Goal: Manage account settings

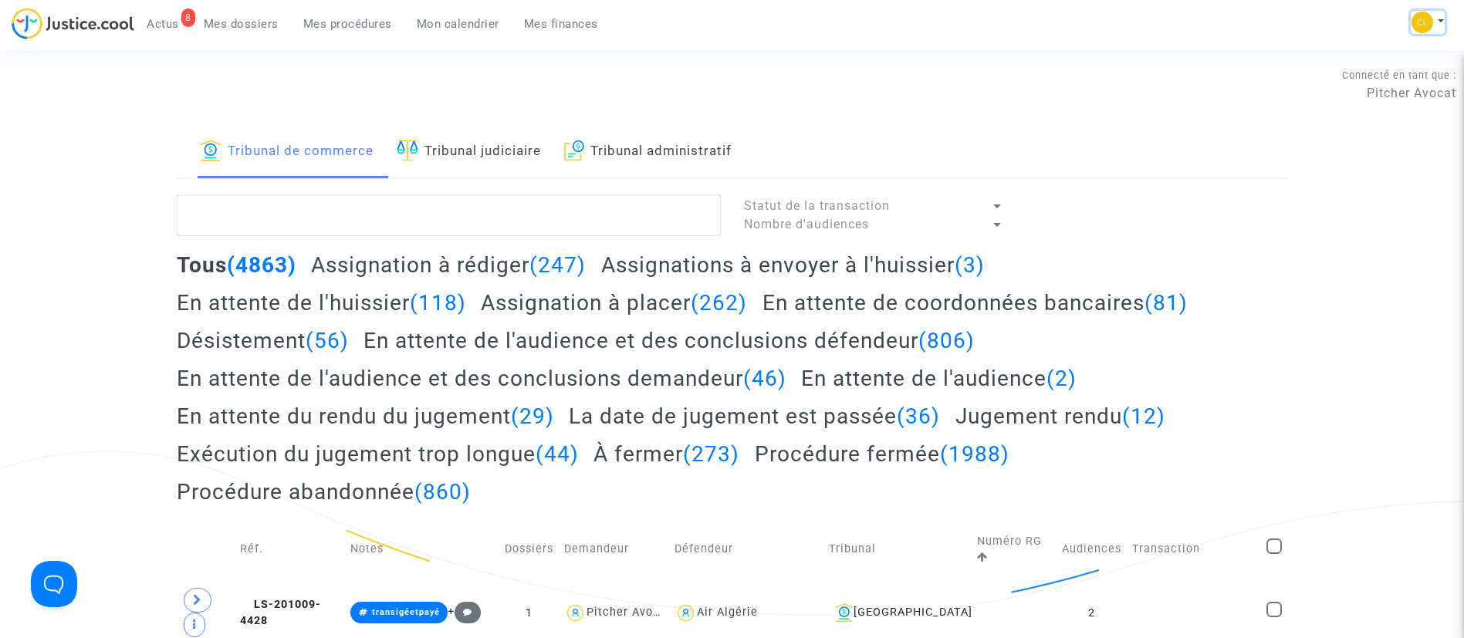
click at [1437, 15] on button at bounding box center [1427, 22] width 34 height 23
click at [1394, 78] on link "Changer de compte" at bounding box center [1366, 79] width 156 height 25
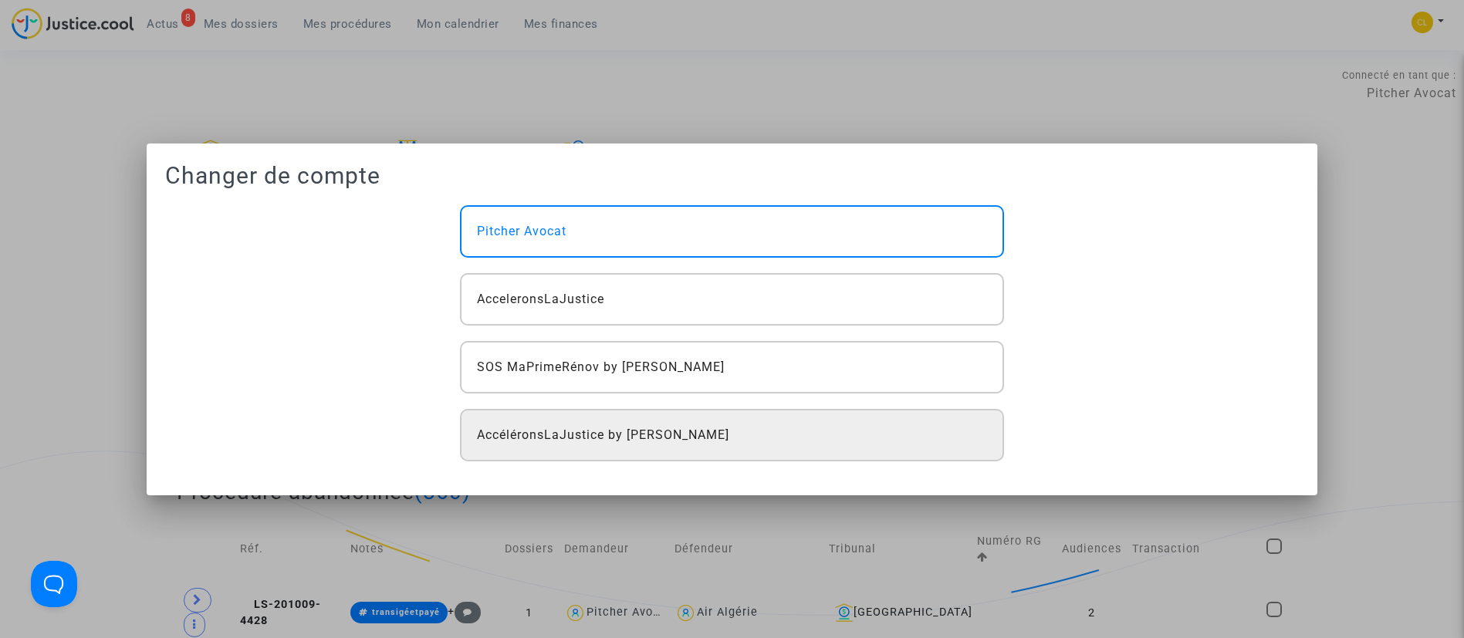
click at [794, 417] on div "AccéléronsLaJustice by [PERSON_NAME]" at bounding box center [732, 435] width 544 height 52
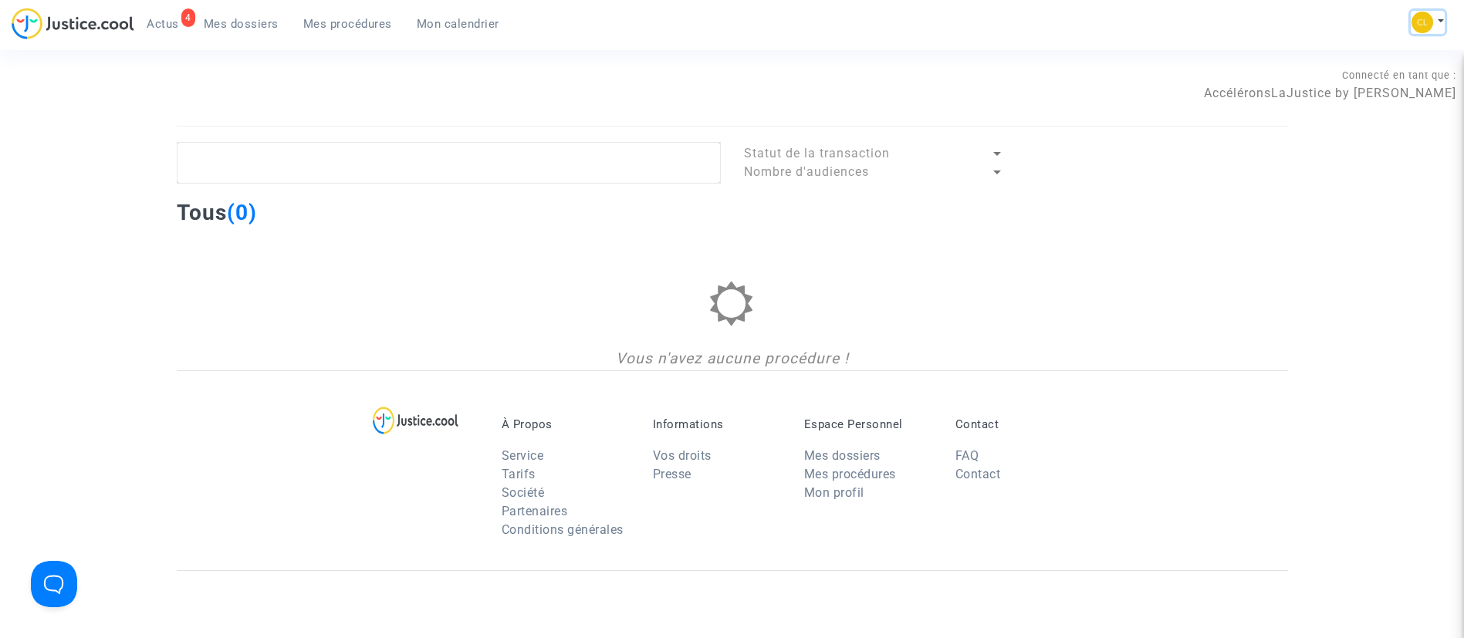
click at [1433, 20] on button at bounding box center [1427, 22] width 34 height 23
click at [1358, 80] on link "Changer de compte" at bounding box center [1366, 79] width 156 height 25
